Goal: Task Accomplishment & Management: Use online tool/utility

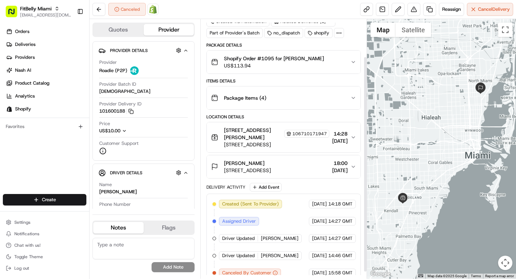
scroll to position [53, 0]
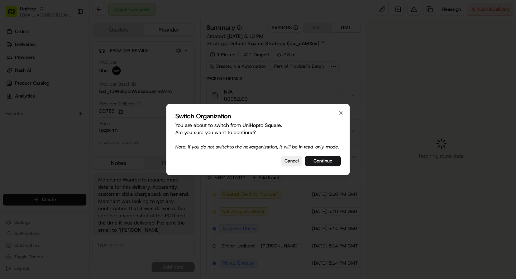
scroll to position [19, 0]
click at [328, 165] on button "Continue" at bounding box center [323, 161] width 36 height 10
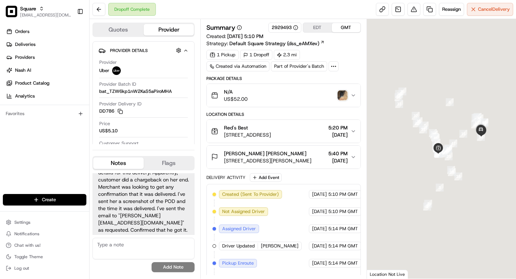
scroll to position [0, 0]
click at [343, 96] on img "button" at bounding box center [343, 95] width 10 height 10
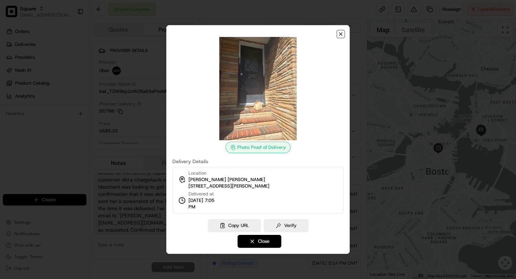
click at [340, 35] on icon "button" at bounding box center [341, 34] width 3 height 3
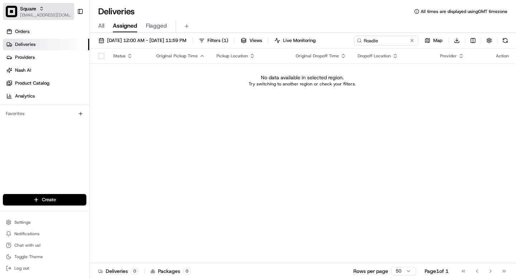
click at [31, 14] on span "[EMAIL_ADDRESS][DOMAIN_NAME]" at bounding box center [45, 15] width 51 height 6
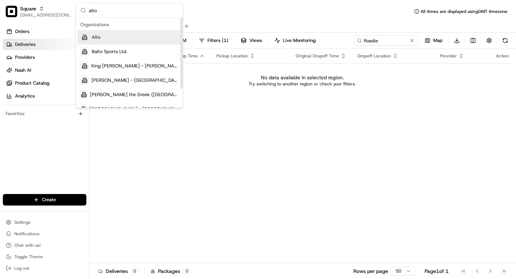
type input "alto"
click at [99, 37] on span "Alto" at bounding box center [96, 37] width 9 height 6
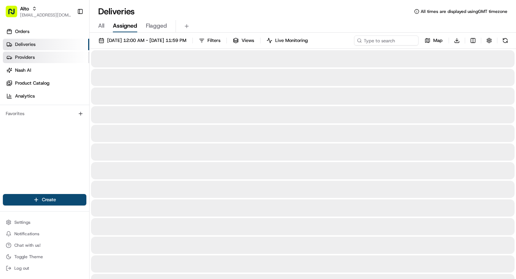
click at [29, 57] on span "Providers" at bounding box center [25, 57] width 20 height 6
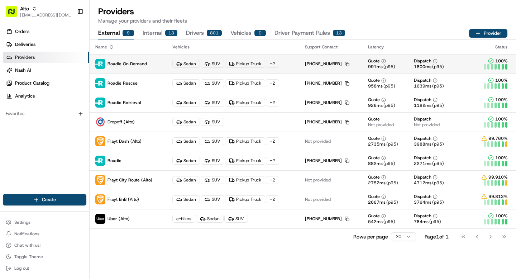
click at [138, 59] on p "Roadie On Demand" at bounding box center [128, 64] width 66 height 10
click at [153, 85] on p "Roadie Rescue" at bounding box center [128, 83] width 66 height 10
click at [151, 105] on p "Roadie Retrieval" at bounding box center [128, 103] width 66 height 10
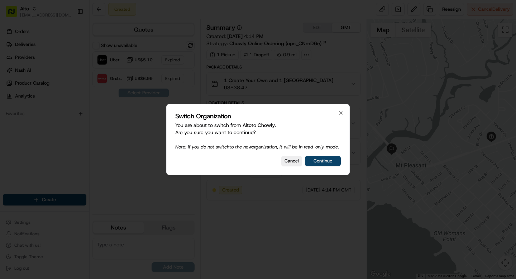
click at [328, 161] on button "Continue" at bounding box center [323, 161] width 36 height 10
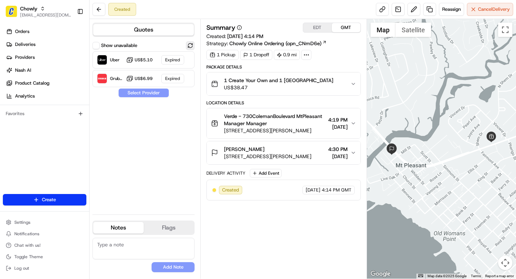
click at [191, 44] on button at bounding box center [190, 45] width 9 height 9
click at [153, 64] on div "Uber Dropoff ETA 21 minutes US$5.10" at bounding box center [144, 59] width 102 height 17
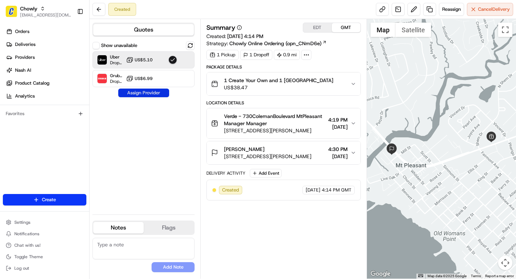
click at [151, 94] on button "Assign Provider" at bounding box center [143, 93] width 51 height 9
click at [188, 45] on button at bounding box center [190, 45] width 9 height 9
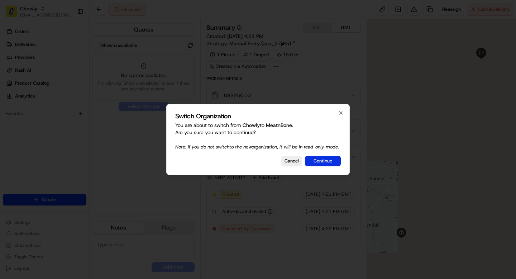
click at [328, 161] on button "Continue" at bounding box center [323, 161] width 36 height 10
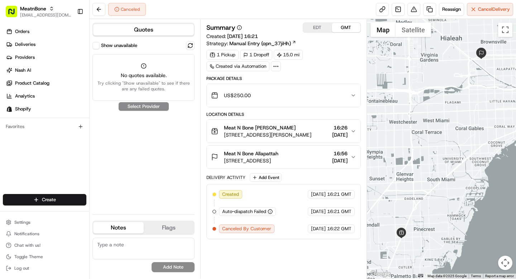
click at [99, 46] on button "Show unavailable" at bounding box center [96, 45] width 7 height 7
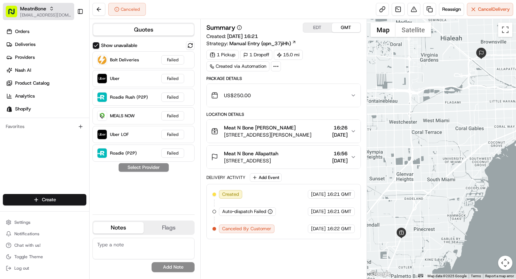
click at [40, 13] on span "[EMAIL_ADDRESS][DOMAIN_NAME]" at bounding box center [45, 15] width 51 height 6
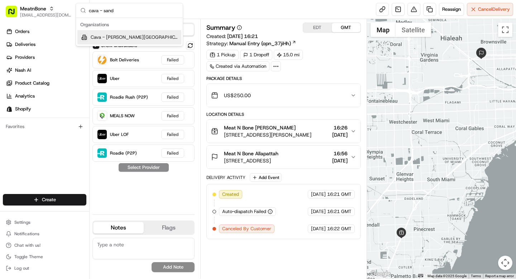
type input "cava - sand"
click at [120, 37] on span "Cava - Sandy Springs" at bounding box center [135, 37] width 88 height 6
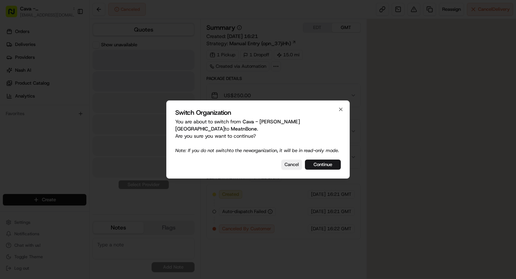
click at [31, 46] on div at bounding box center [258, 139] width 516 height 279
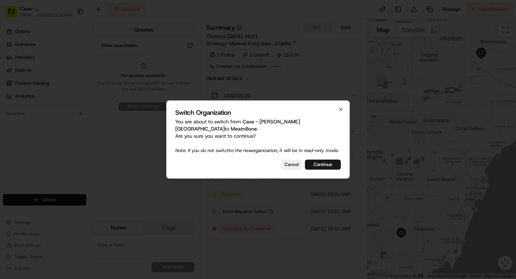
click at [290, 165] on button "Cancel" at bounding box center [291, 165] width 21 height 10
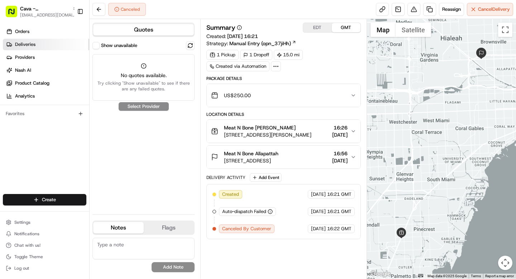
click at [28, 48] on link "Deliveries" at bounding box center [46, 44] width 86 height 11
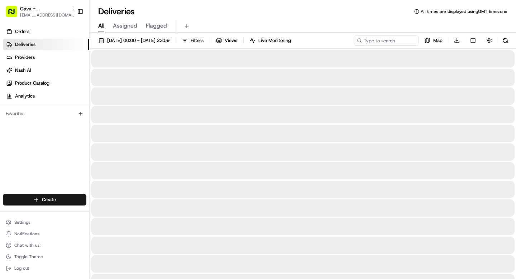
click at [28, 48] on link "Deliveries" at bounding box center [46, 44] width 86 height 11
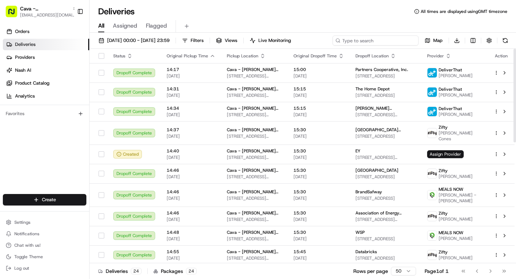
click at [377, 40] on input at bounding box center [376, 40] width 86 height 10
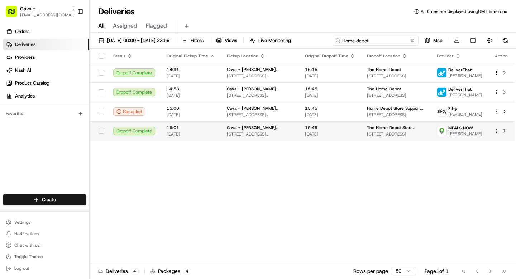
type input "Home depot"
click at [275, 137] on span "[STREET_ADDRESS][PERSON_NAME]" at bounding box center [260, 134] width 67 height 6
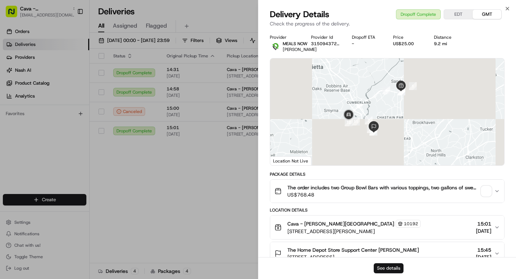
click at [389, 269] on button "See details" at bounding box center [389, 268] width 30 height 10
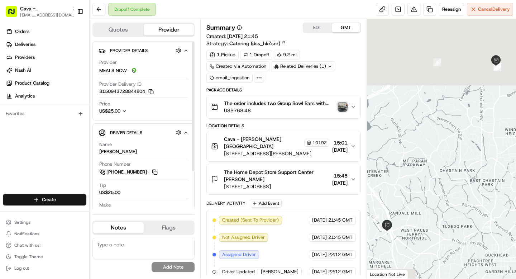
click at [332, 172] on span "15:45" at bounding box center [339, 175] width 15 height 7
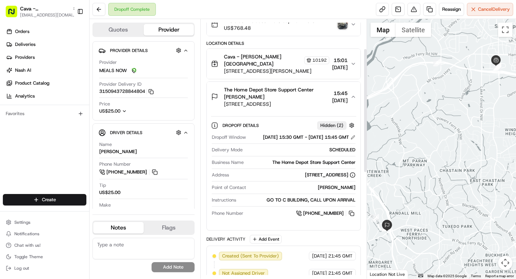
scroll to position [105, 0]
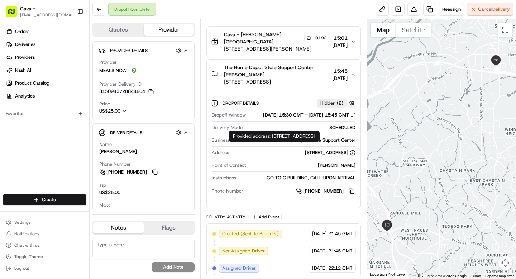
drag, startPoint x: 272, startPoint y: 137, endPoint x: 281, endPoint y: 142, distance: 10.3
click at [281, 142] on div "Provided address: [STREET_ADDRESS] Provided address: [STREET_ADDRESS]" at bounding box center [274, 136] width 91 height 11
copy div "[STREET_ADDRESS]"
